Goal: Task Accomplishment & Management: Manage account settings

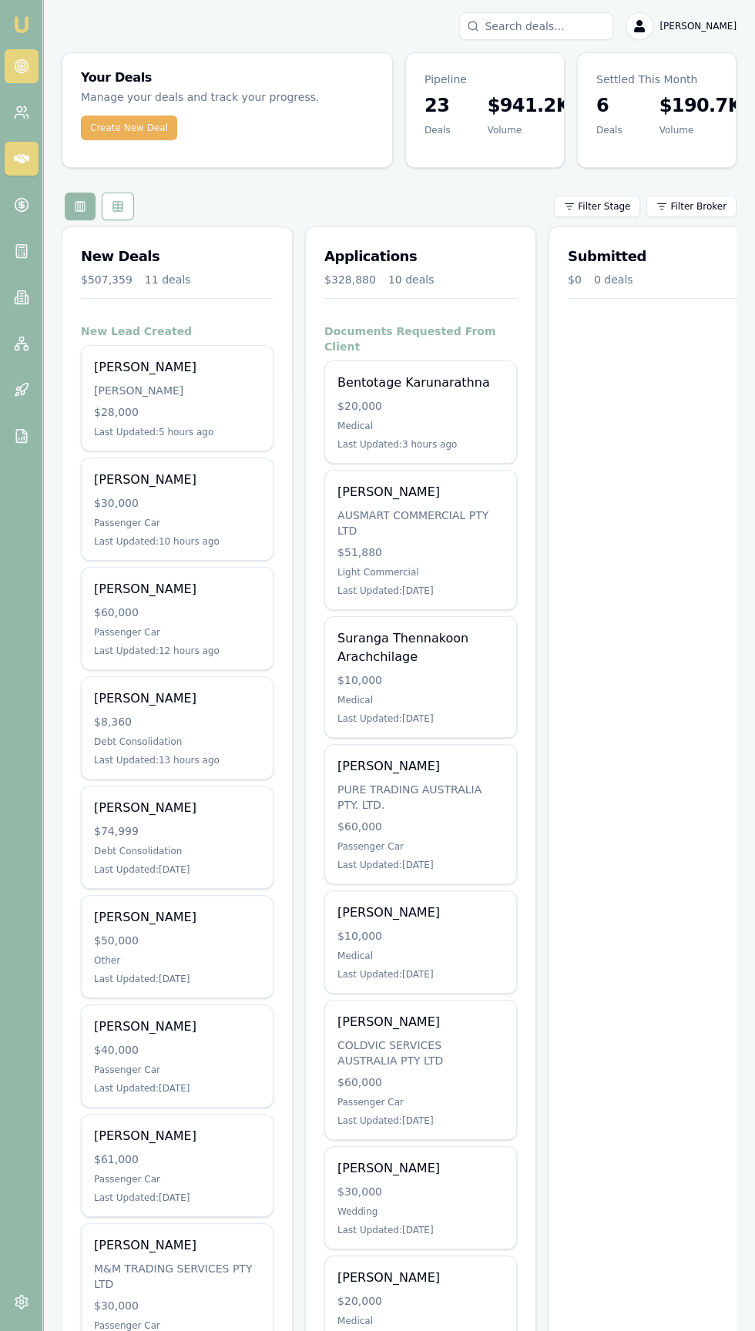
click at [21, 65] on icon at bounding box center [21, 66] width 15 height 15
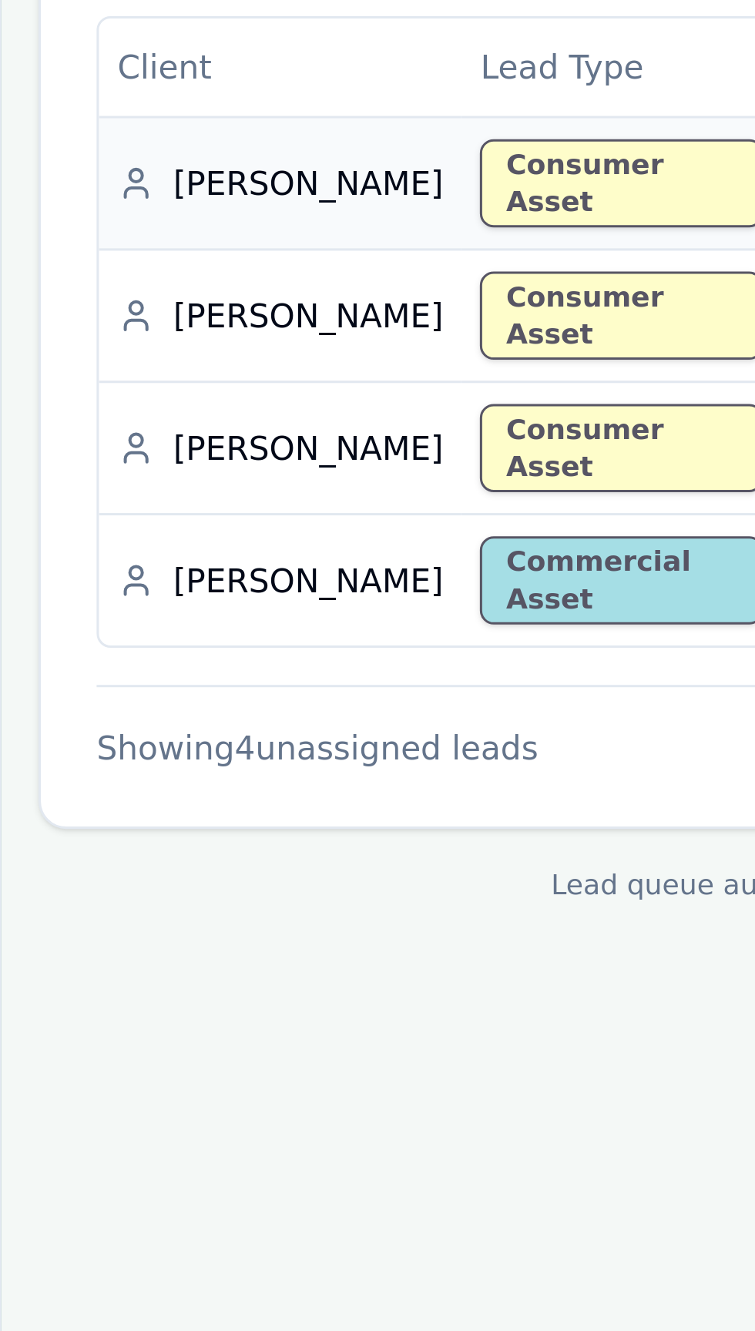
click at [202, 365] on div "Consumer Asset" at bounding box center [249, 376] width 94 height 29
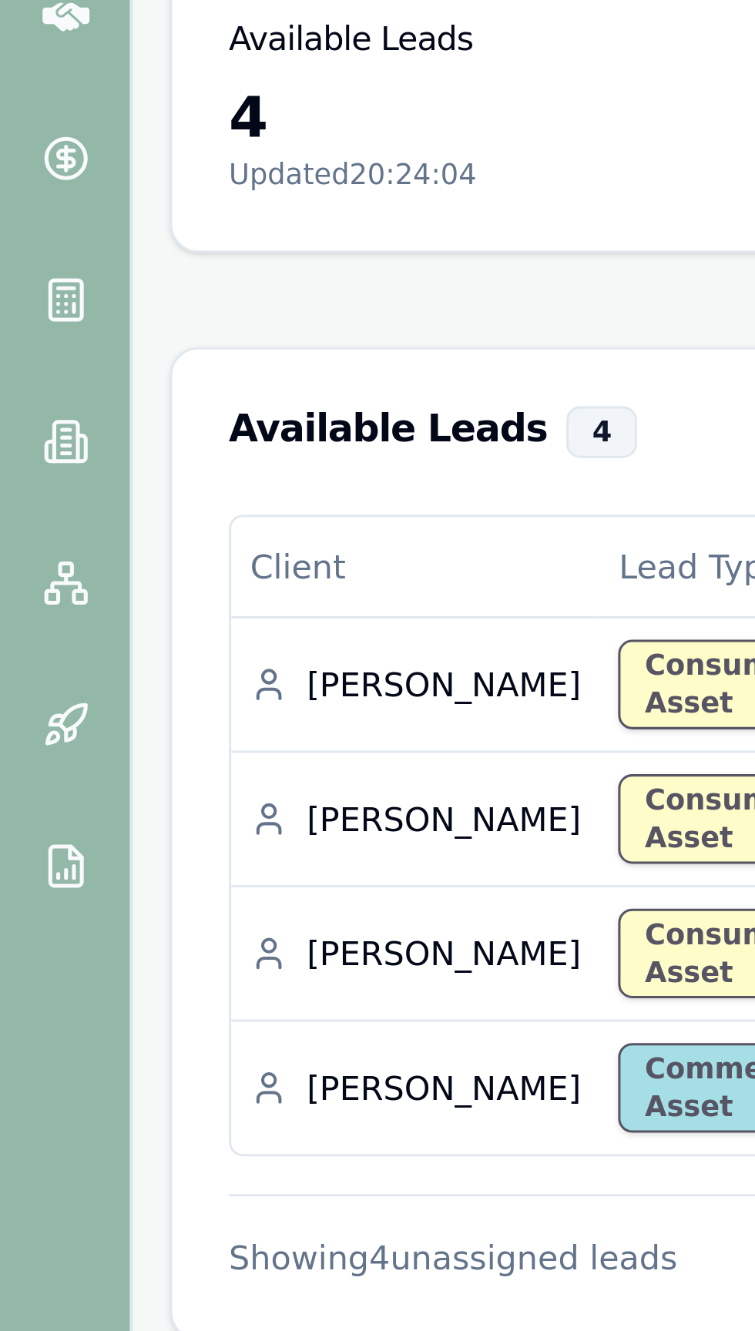
click at [55, 209] on main "Lead Queue Purchase leads from the queue to increase your pipeline. Leads are d…" at bounding box center [399, 339] width 712 height 575
click at [19, 217] on link at bounding box center [22, 205] width 34 height 34
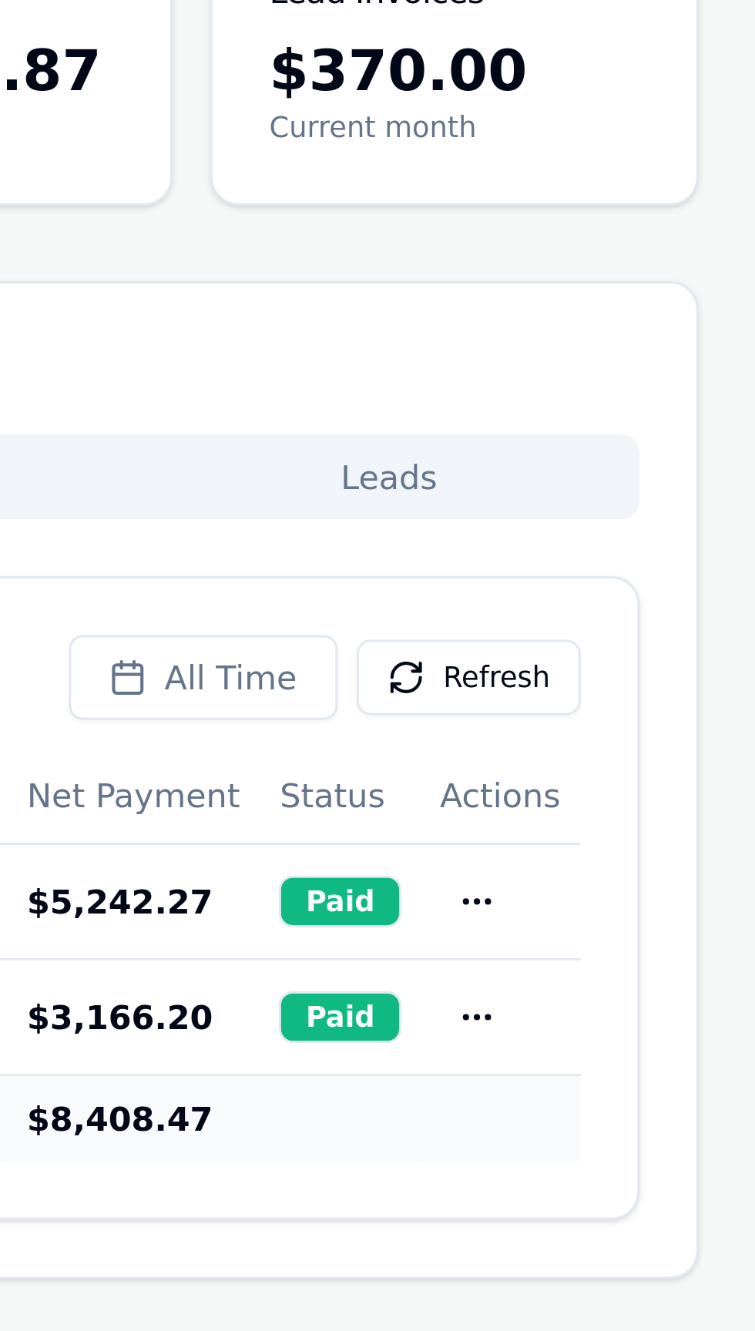
click at [628, 310] on button "Leads" at bounding box center [636, 309] width 158 height 22
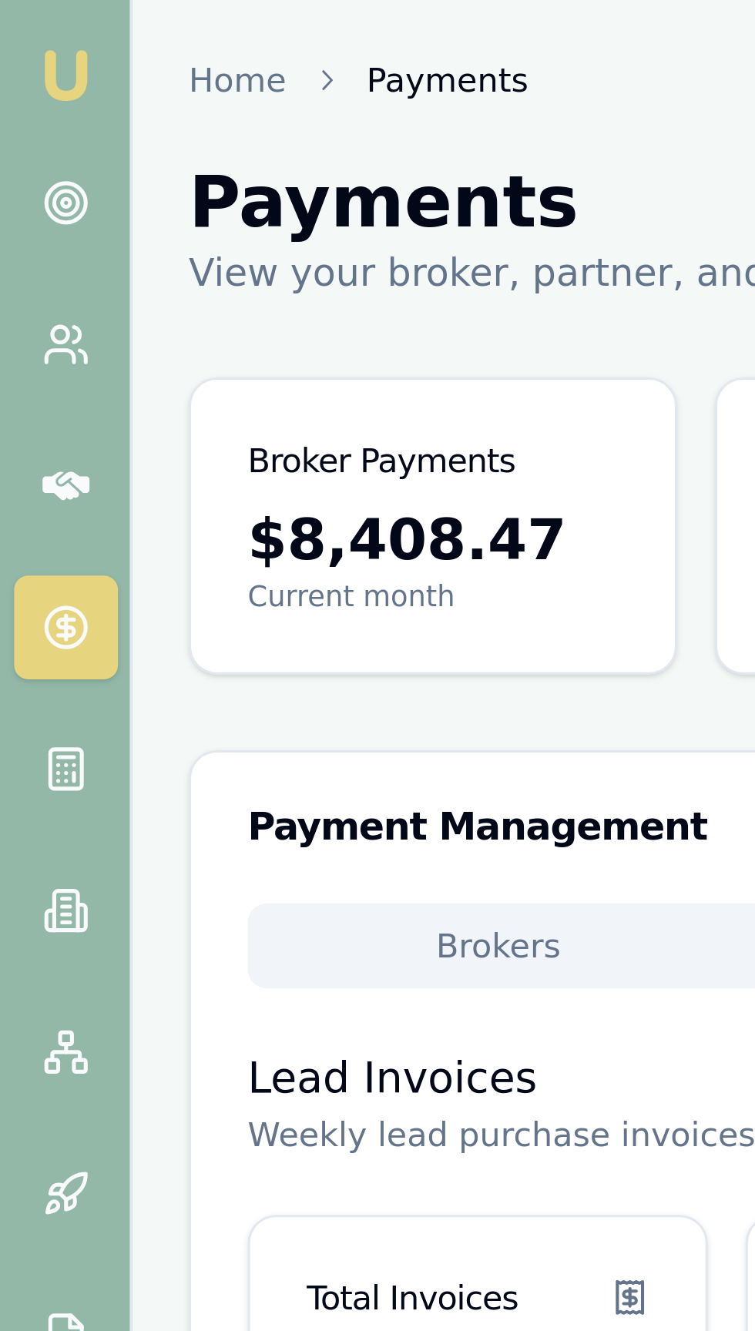
click at [164, 216] on html "Emu Broker Home Payments Eujin Ooi Toggle Menu Payments View your broker, partn…" at bounding box center [377, 665] width 755 height 1331
click at [18, 206] on html "Emu Broker Home Payments Eujin Ooi Toggle Menu Payments View your broker, partn…" at bounding box center [377, 665] width 755 height 1331
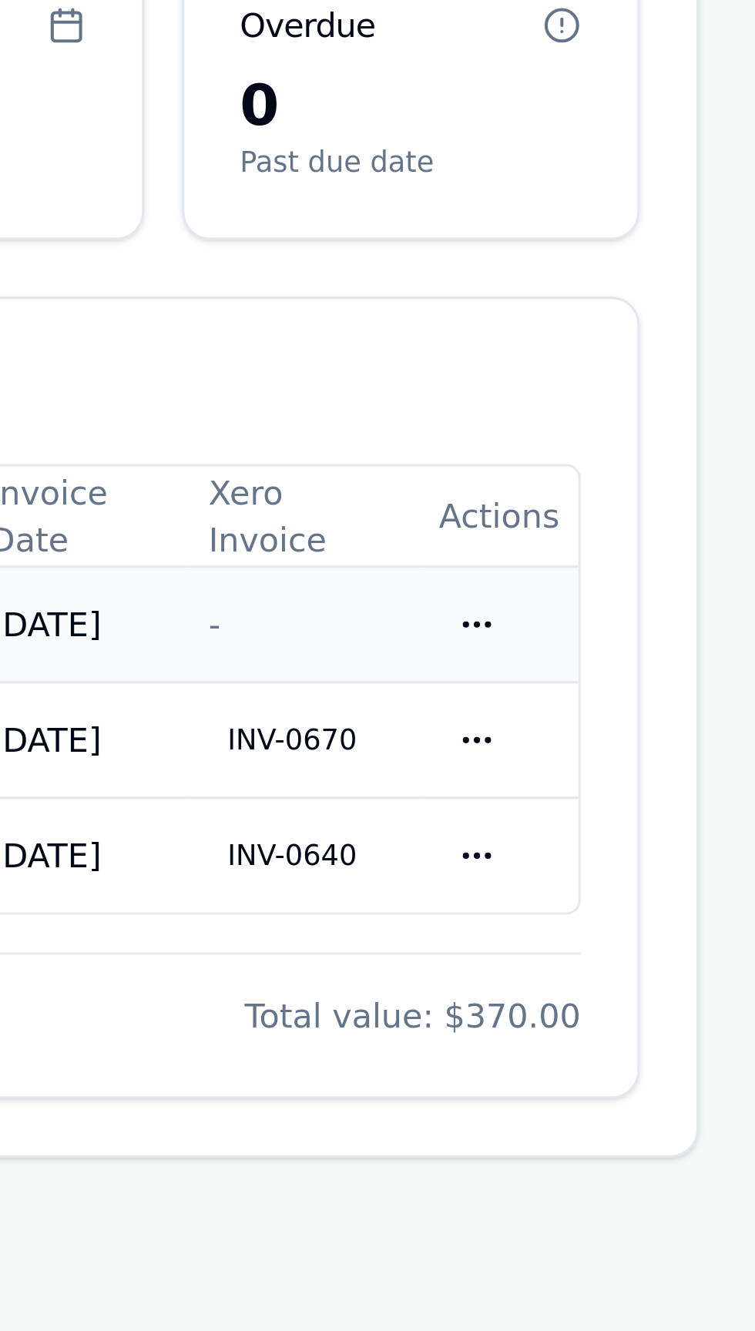
click at [523, 616] on td "14 Sep 2025" at bounding box center [534, 620] width 72 height 38
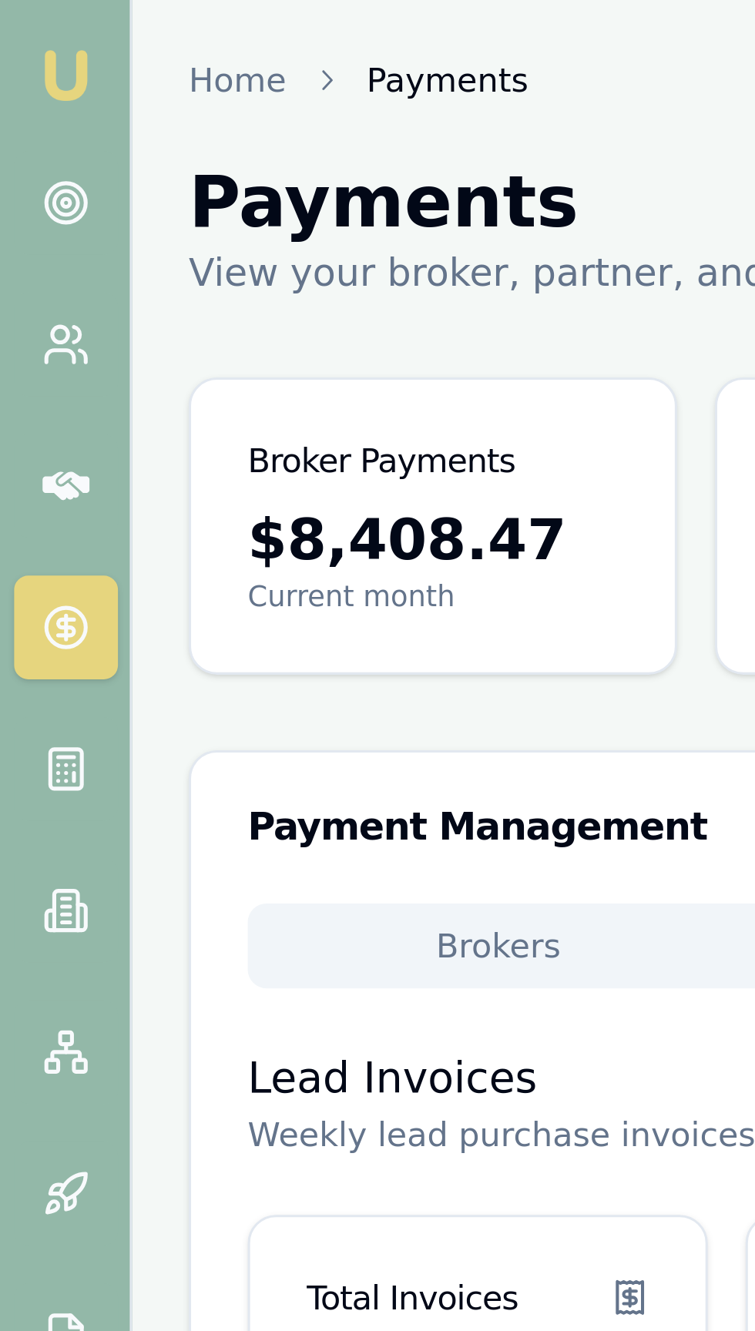
click at [162, 275] on html "Emu Broker Home Payments Eujin Ooi Toggle Menu Payments View your broker, partn…" at bounding box center [377, 665] width 755 height 1331
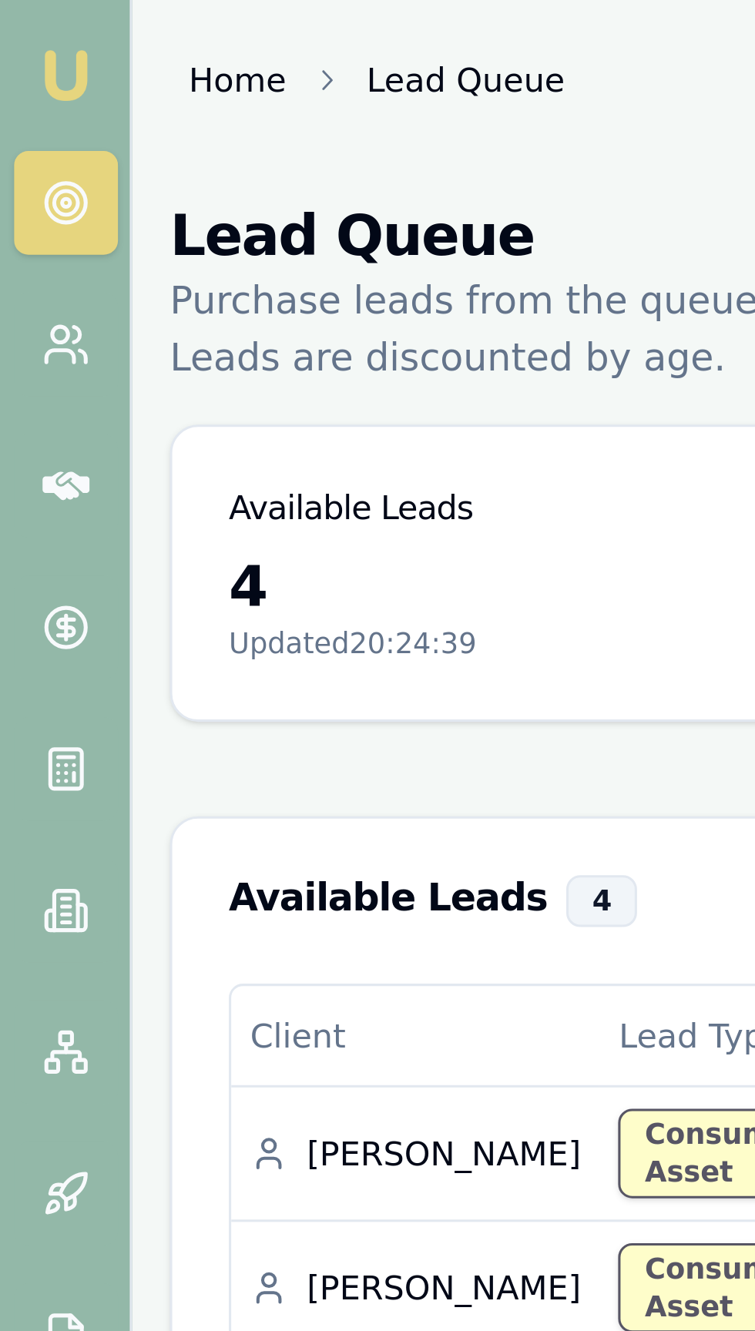
click at [68, 22] on link "Home" at bounding box center [78, 25] width 32 height 15
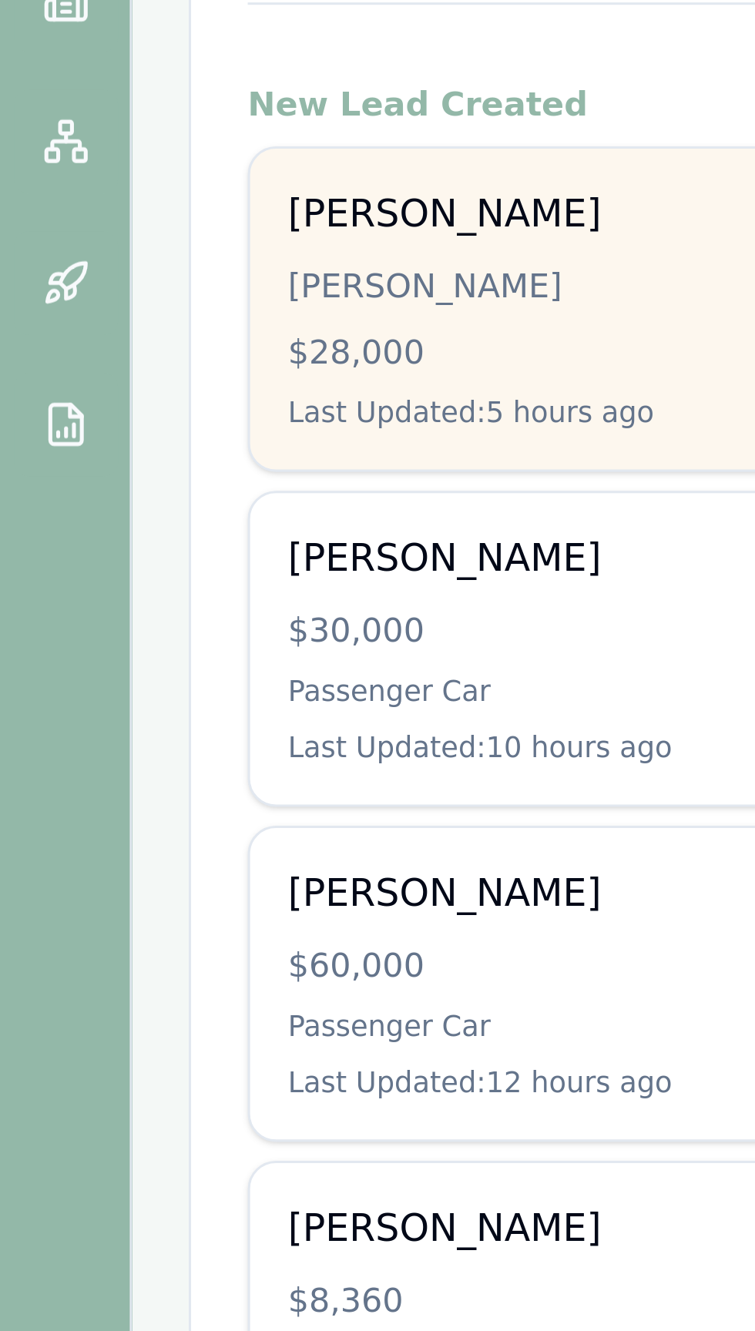
click at [109, 419] on div "Tarandeep singh SINGH, TARANDEEP $28,000 Last Updated: 5 hours ago" at bounding box center [177, 398] width 191 height 105
